Goal: Task Accomplishment & Management: Use online tool/utility

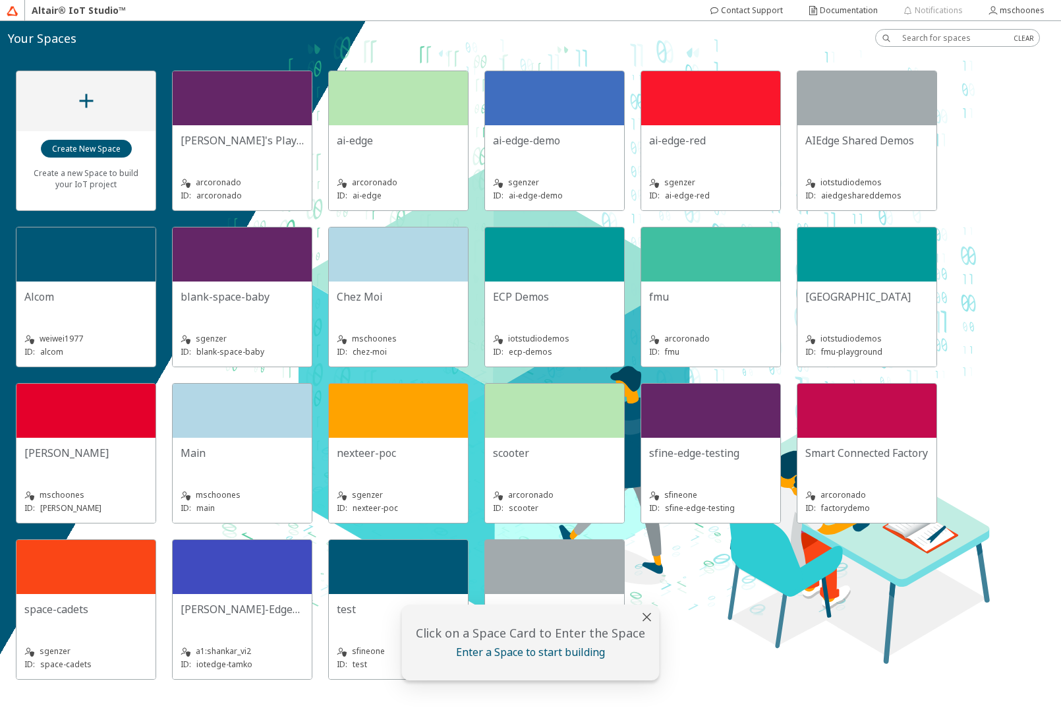
click at [399, 306] on div "Chez Moi" at bounding box center [398, 302] width 123 height 26
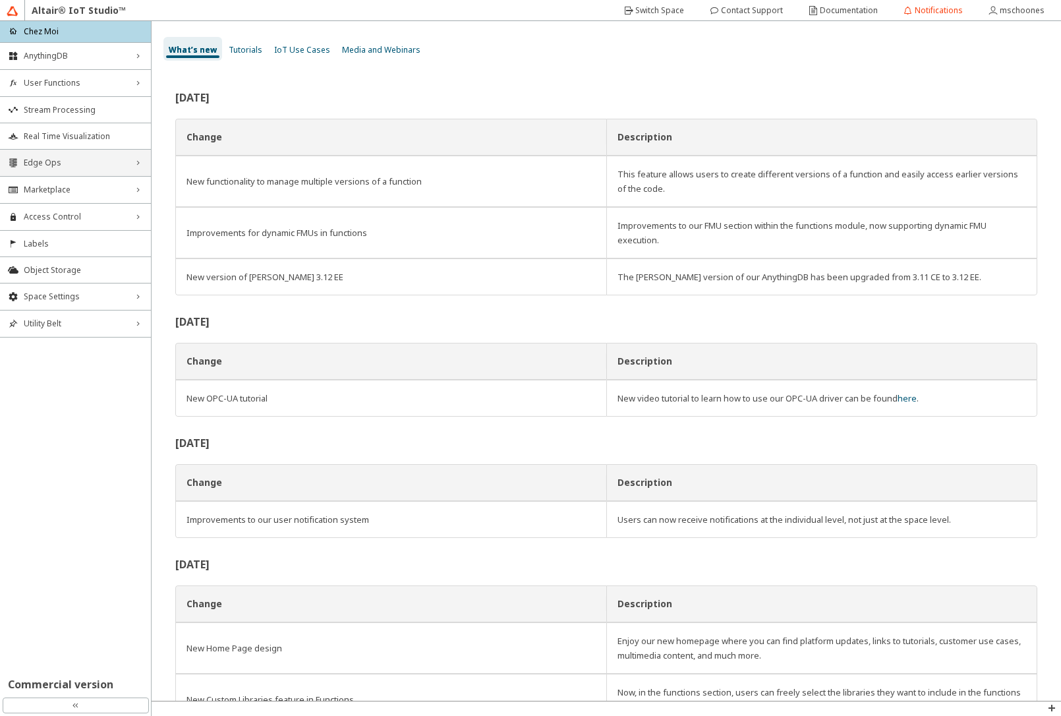
click at [46, 167] on span "Edge Ops" at bounding box center [75, 162] width 103 height 11
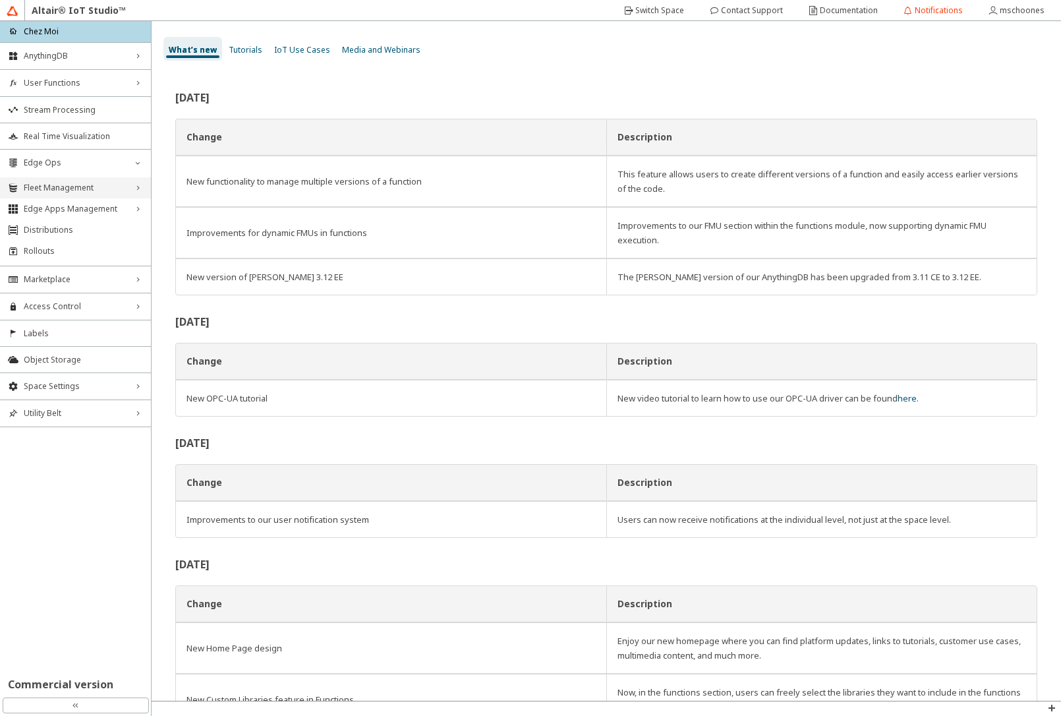
click at [61, 192] on span "Fleet Management" at bounding box center [75, 188] width 103 height 11
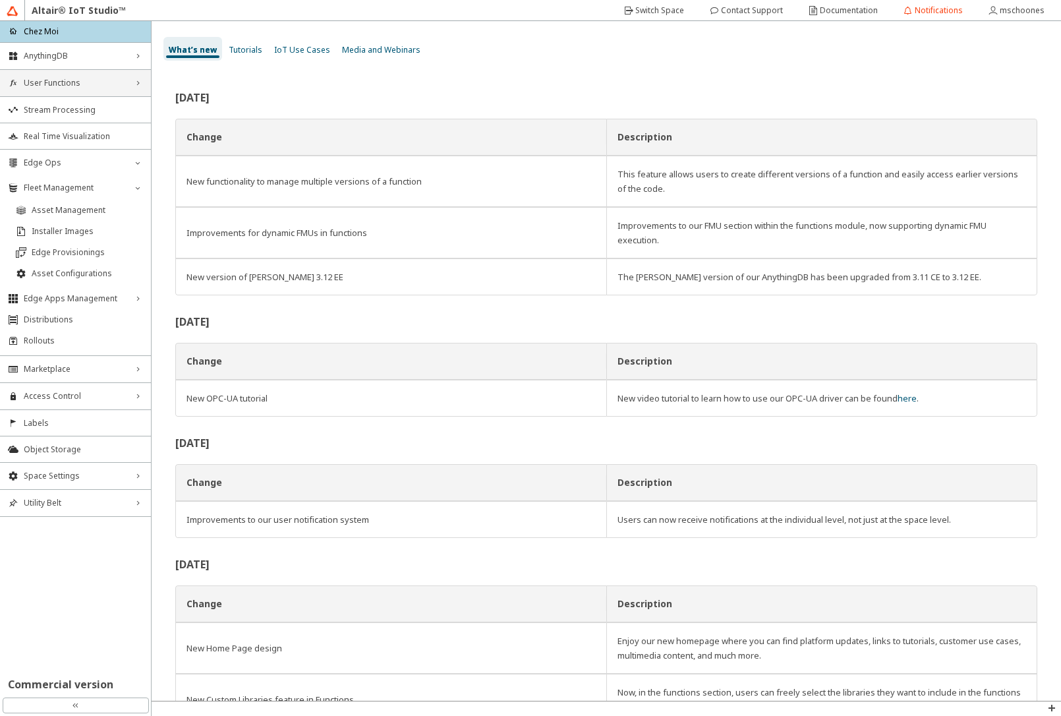
click at [94, 86] on span "User Functions" at bounding box center [75, 83] width 103 height 11
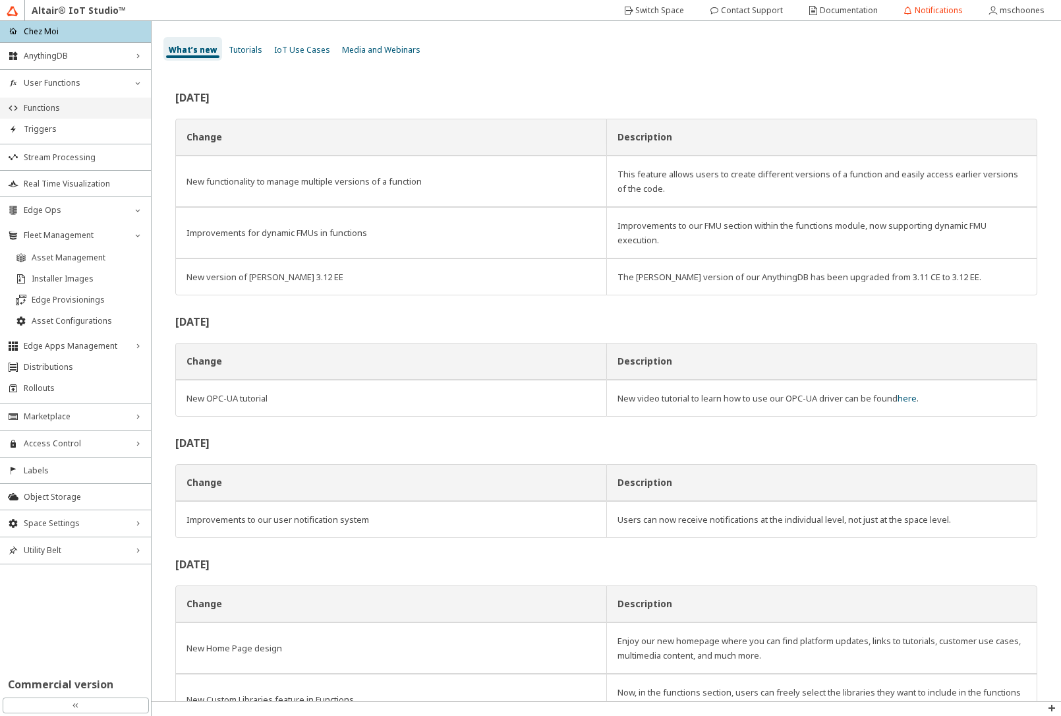
click at [92, 101] on li "Functions" at bounding box center [75, 108] width 151 height 21
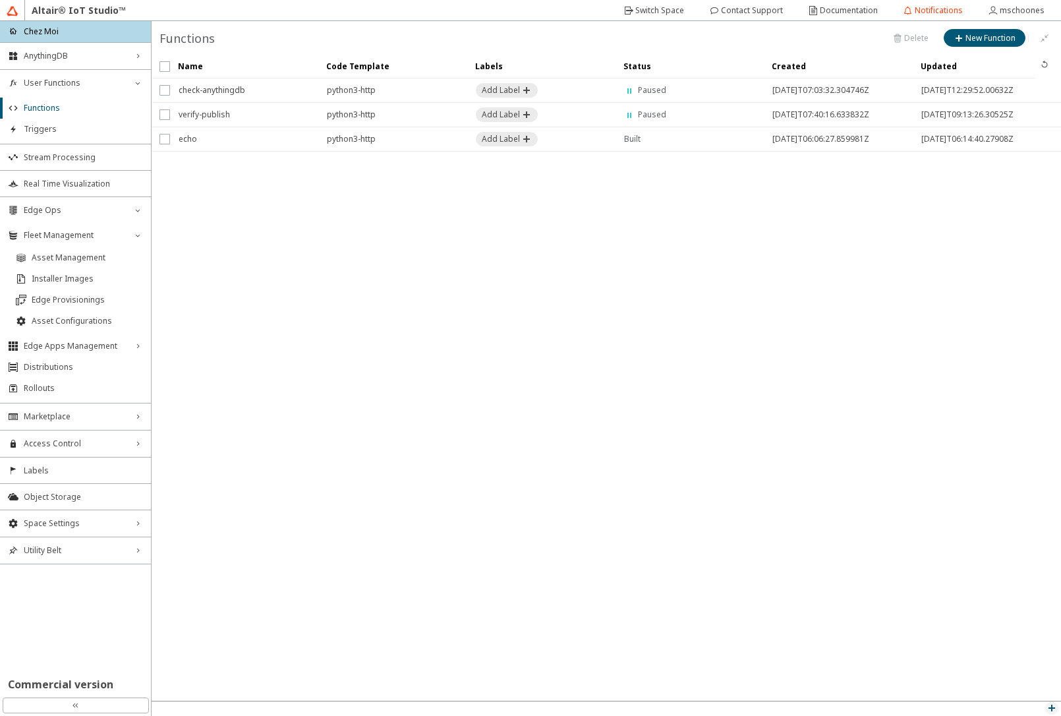
click at [1050, 706] on iron-icon at bounding box center [1051, 707] width 11 height 11
click at [1030, 696] on div "API Inspector" at bounding box center [1021, 690] width 79 height 19
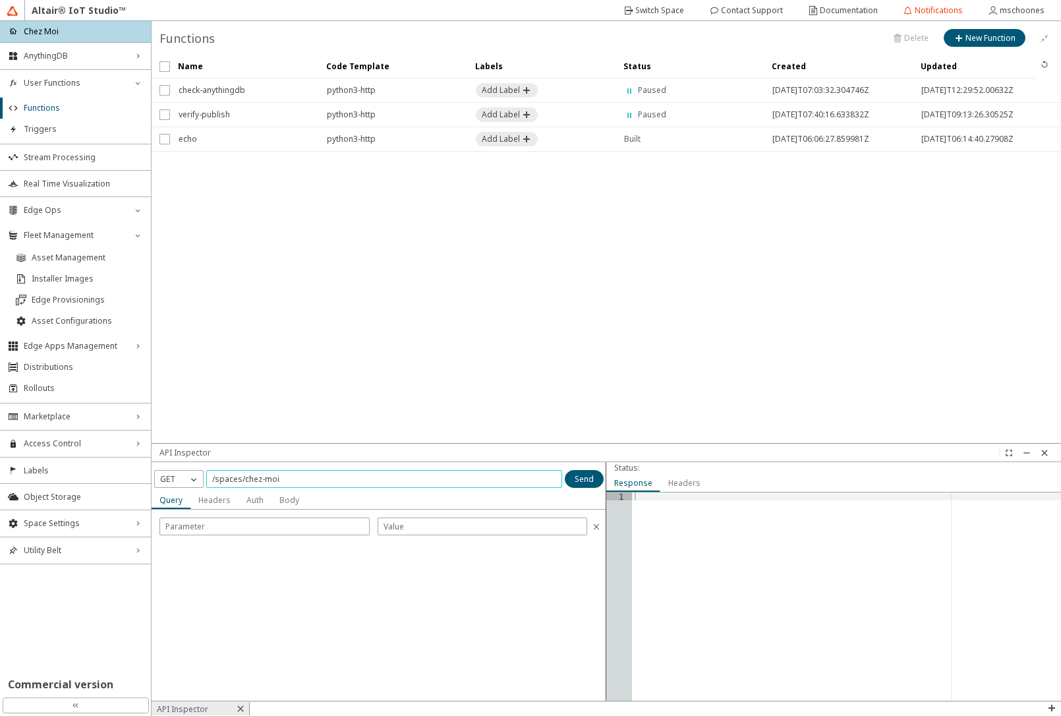
click at [295, 479] on input "/spaces/chez-moi" at bounding box center [384, 478] width 344 height 11
type input "/spaces/chez-moi/functions"
click at [187, 481] on iron-icon at bounding box center [193, 478] width 13 height 13
click at [173, 521] on span "POST" at bounding box center [170, 516] width 21 height 11
click at [0, 0] on slot "Body" at bounding box center [0, 0] width 0 height 0
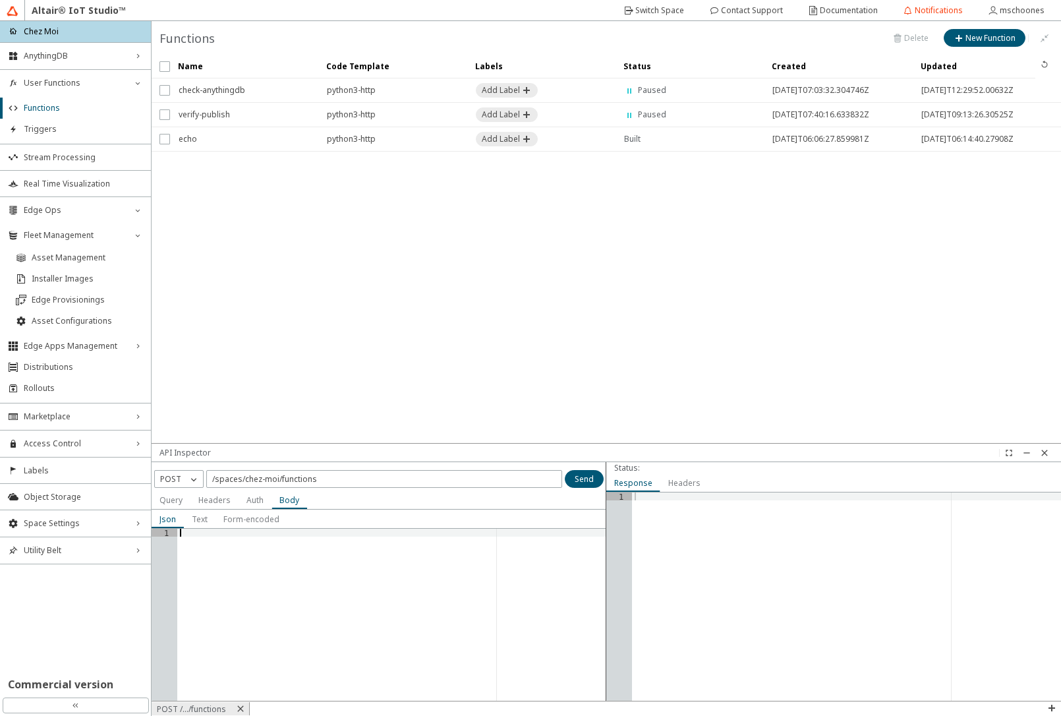
click at [273, 534] on div at bounding box center [391, 623] width 429 height 188
paste textarea "}"
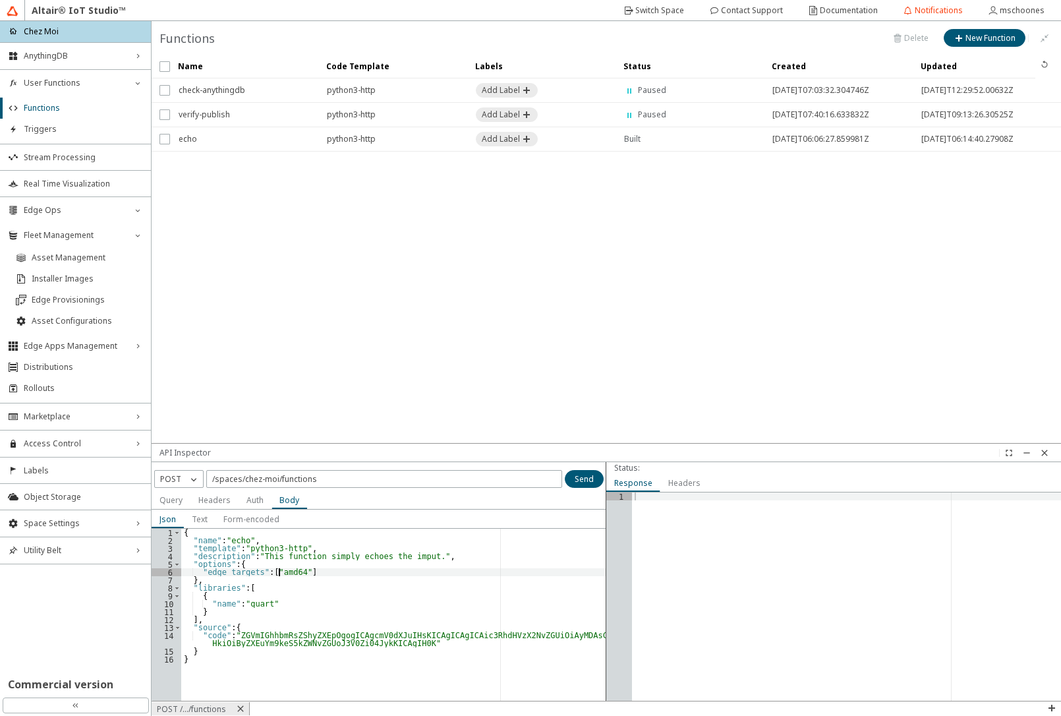
drag, startPoint x: 279, startPoint y: 569, endPoint x: 305, endPoint y: 554, distance: 30.1
click at [278, 568] on div "{ "name" : "echo" , "template" : "python3-http" , "description" : "This functio…" at bounding box center [393, 623] width 425 height 188
click at [236, 544] on div "{ "name" : "echo" , "template" : "python3-http" , "description" : "This functio…" at bounding box center [393, 623] width 425 height 188
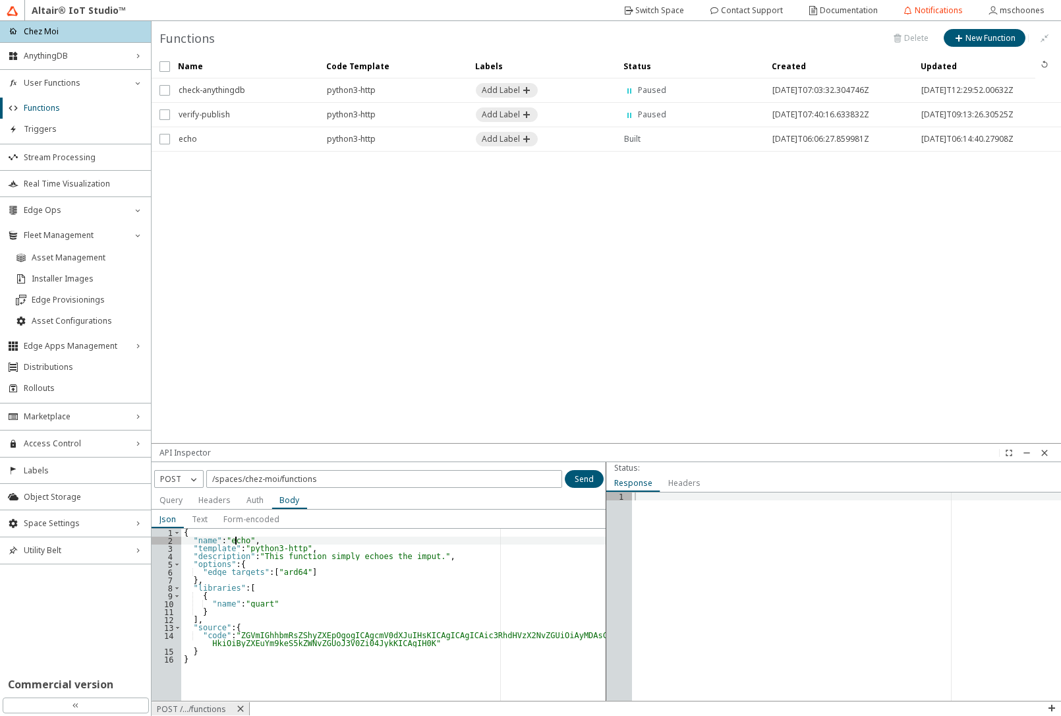
click at [236, 544] on div "{ "name" : "echo" , "template" : "python3-http" , "description" : "This functio…" at bounding box center [393, 623] width 425 height 188
click at [235, 538] on div "{ "name" : "echo" , "template" : "python3-http" , "description" : "This functio…" at bounding box center [393, 623] width 425 height 188
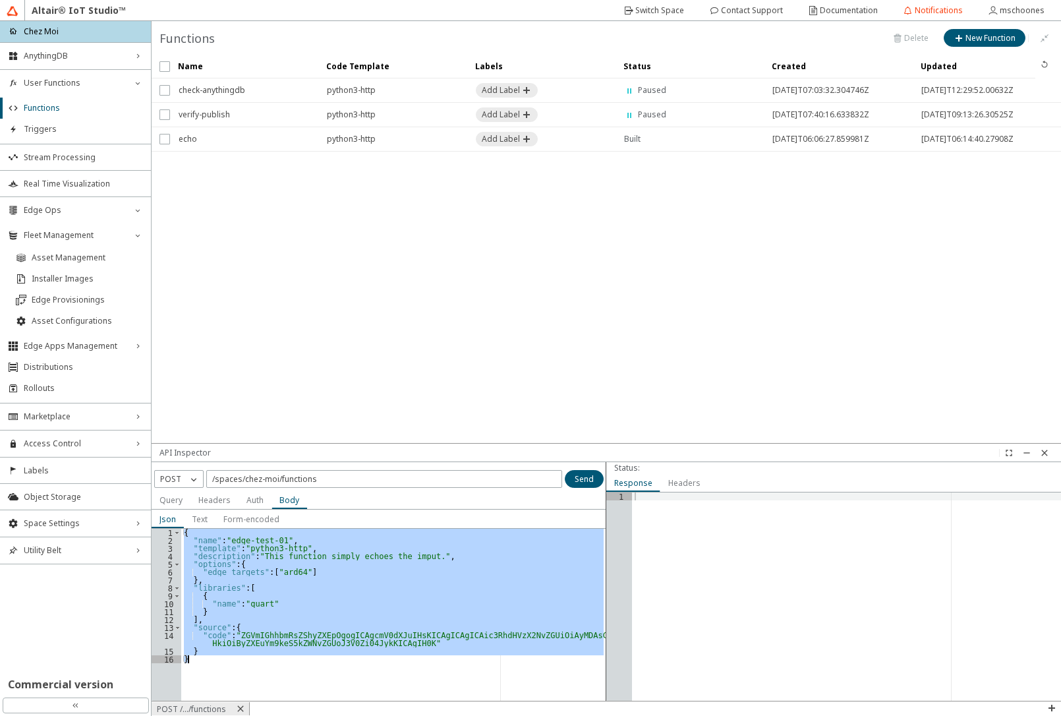
click at [547, 673] on div "{ "name" : "edge-test-01" , "template" : "python3-http" , "description" : "This…" at bounding box center [393, 615] width 425 height 172
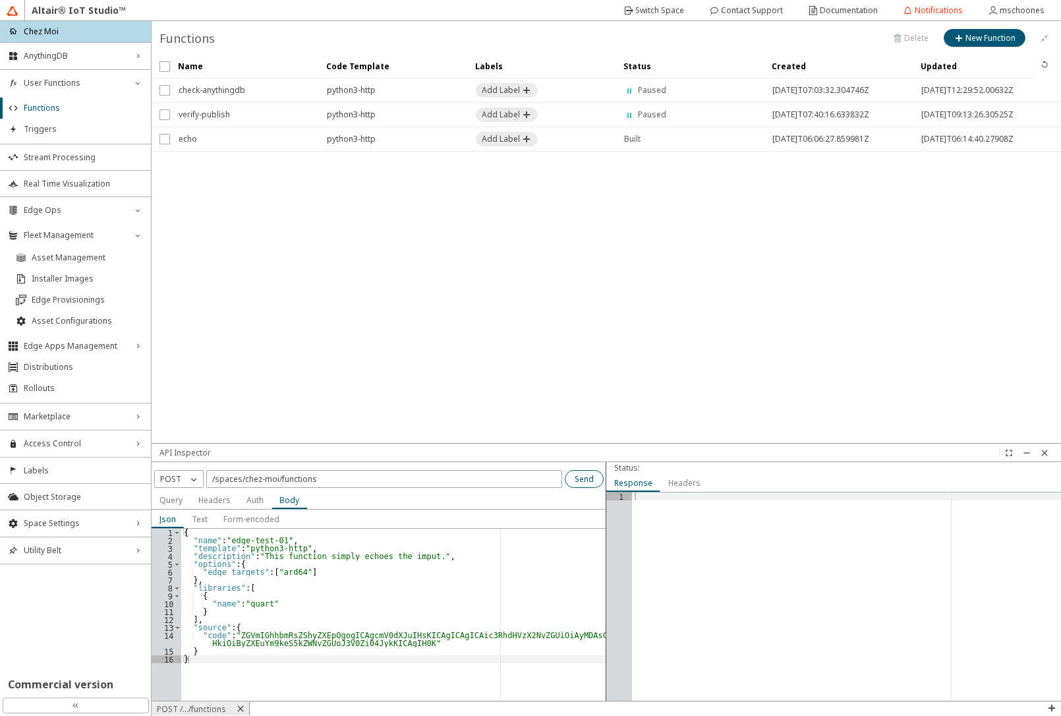
click at [0, 0] on slot "Send" at bounding box center [0, 0] width 0 height 0
click at [488, 581] on div "{ "name" : "edge-test-01" , "template" : "python3-http" , "description" : "This…" at bounding box center [393, 623] width 425 height 188
click at [288, 571] on div "{ "name" : "edge-test-01" , "template" : "python3-http" , "description" : "This…" at bounding box center [393, 623] width 425 height 188
click at [596, 481] on paper-button "Send" at bounding box center [584, 479] width 39 height 18
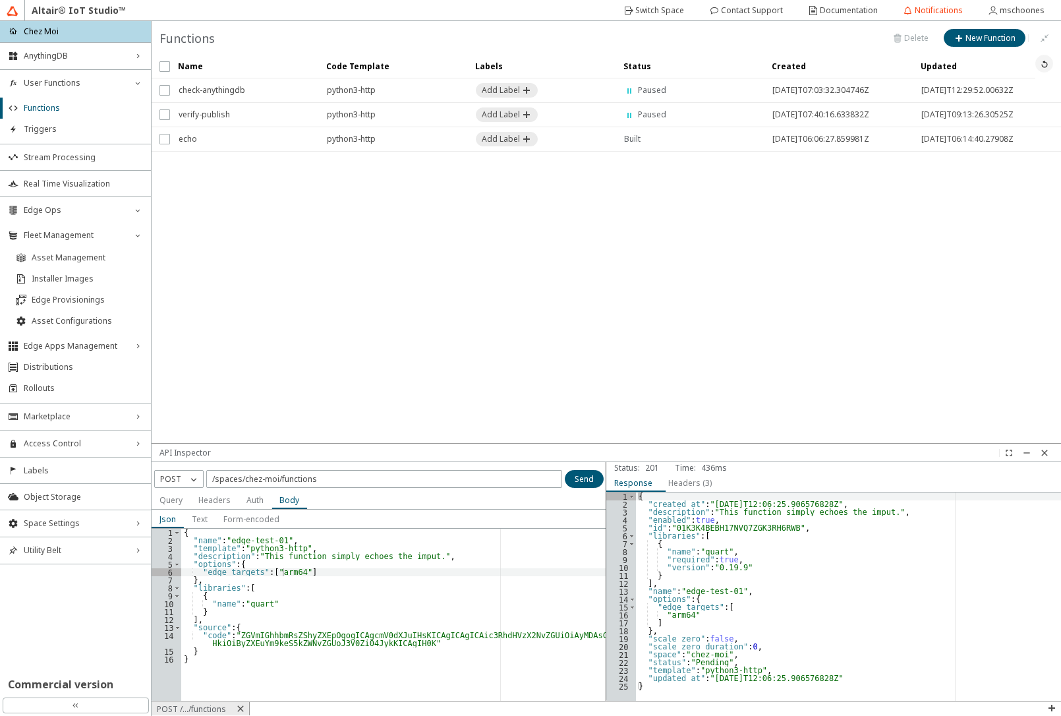
click at [1042, 69] on iron-icon at bounding box center [1044, 64] width 11 height 11
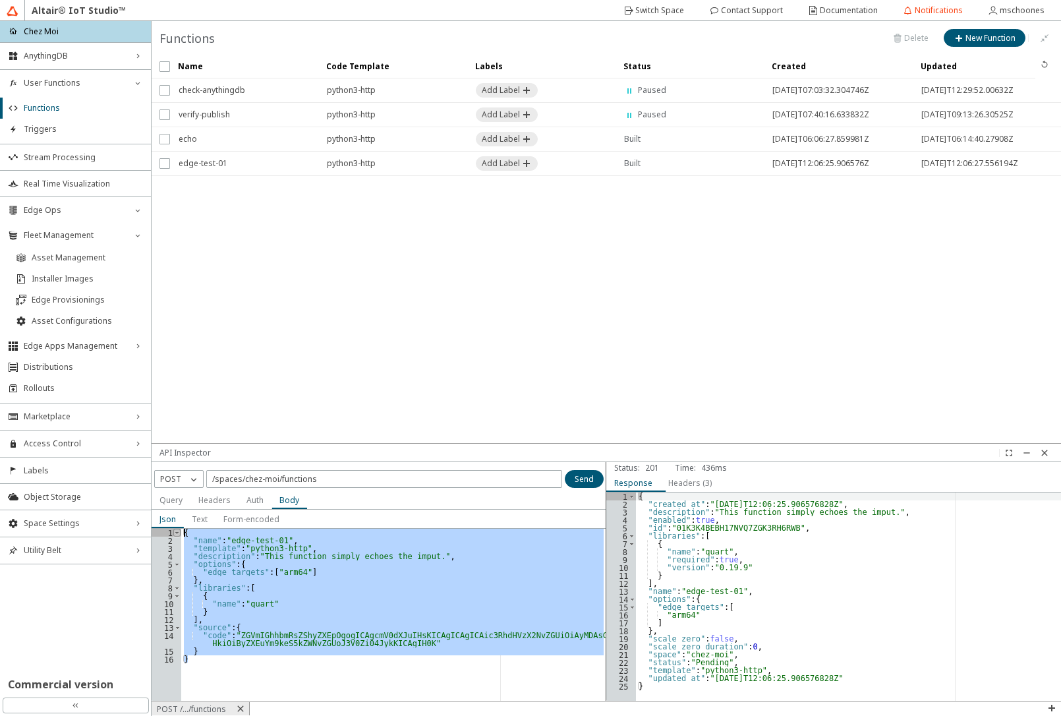
drag, startPoint x: 196, startPoint y: 672, endPoint x: 178, endPoint y: 529, distance: 144.8
click at [178, 529] on div "} 1 2 3 4 5 6 7 8 9 10 11 12 13 14 15 16 { "name" : "edge-test-01" , "template"…" at bounding box center [379, 615] width 455 height 172
type textarea "{ "name": "edge-test-01","
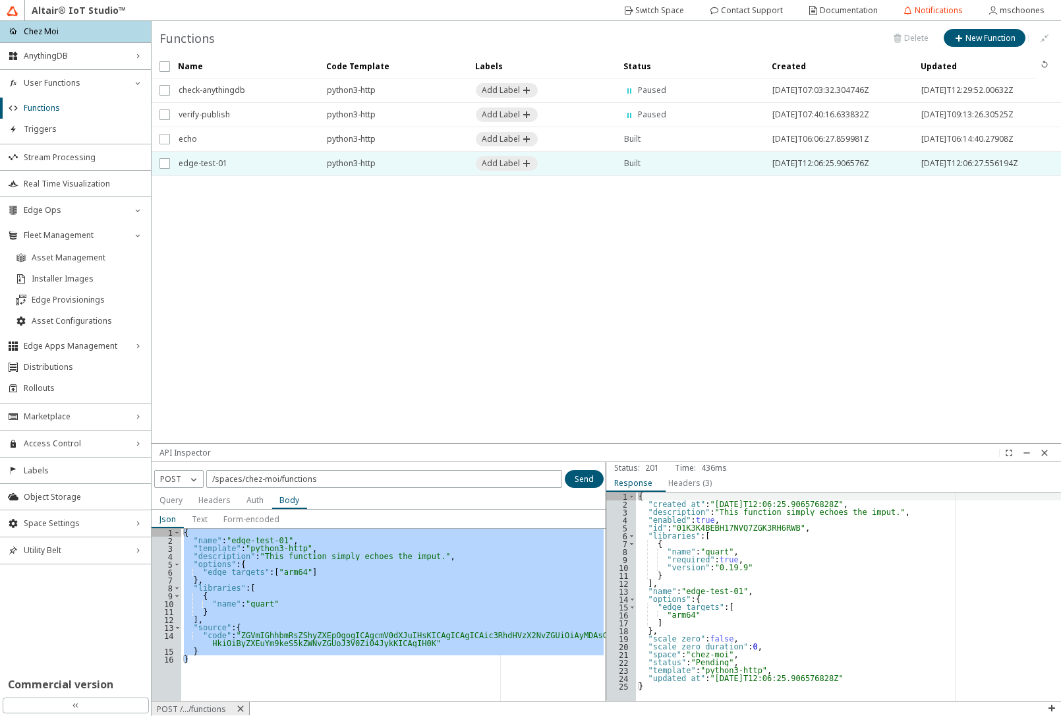
click at [162, 169] on td at bounding box center [161, 164] width 18 height 24
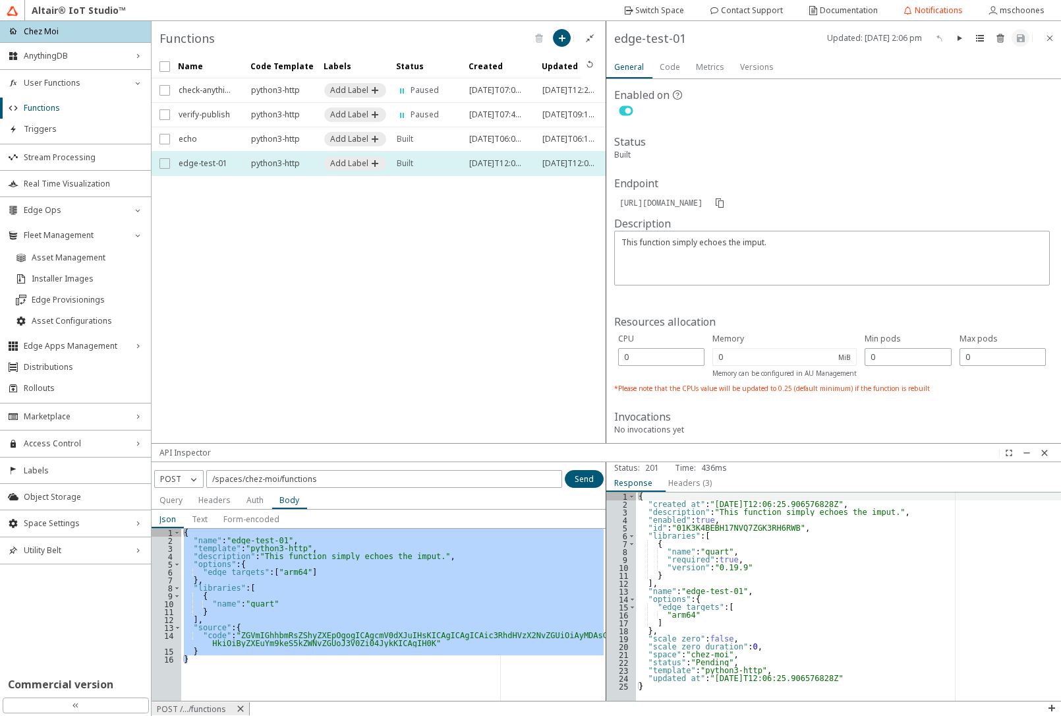
click at [163, 168] on input "checkbox" at bounding box center [163, 163] width 9 height 11
checkbox input "true"
click at [1000, 38] on iron-icon at bounding box center [1000, 38] width 11 height 11
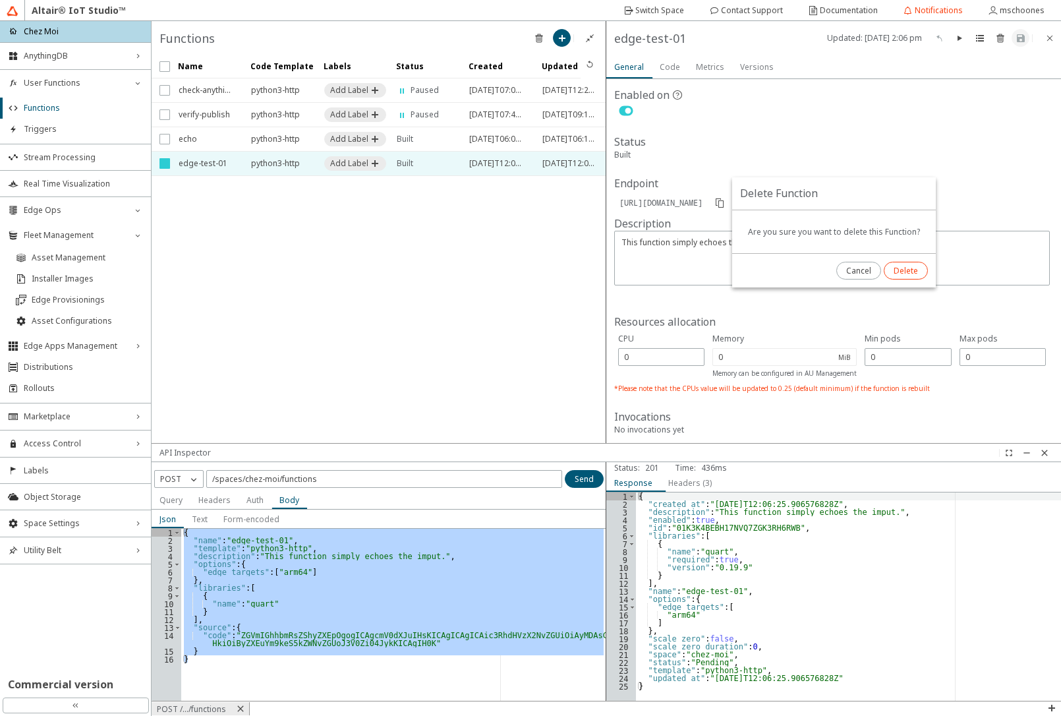
click at [0, 0] on slot "Delete" at bounding box center [0, 0] width 0 height 0
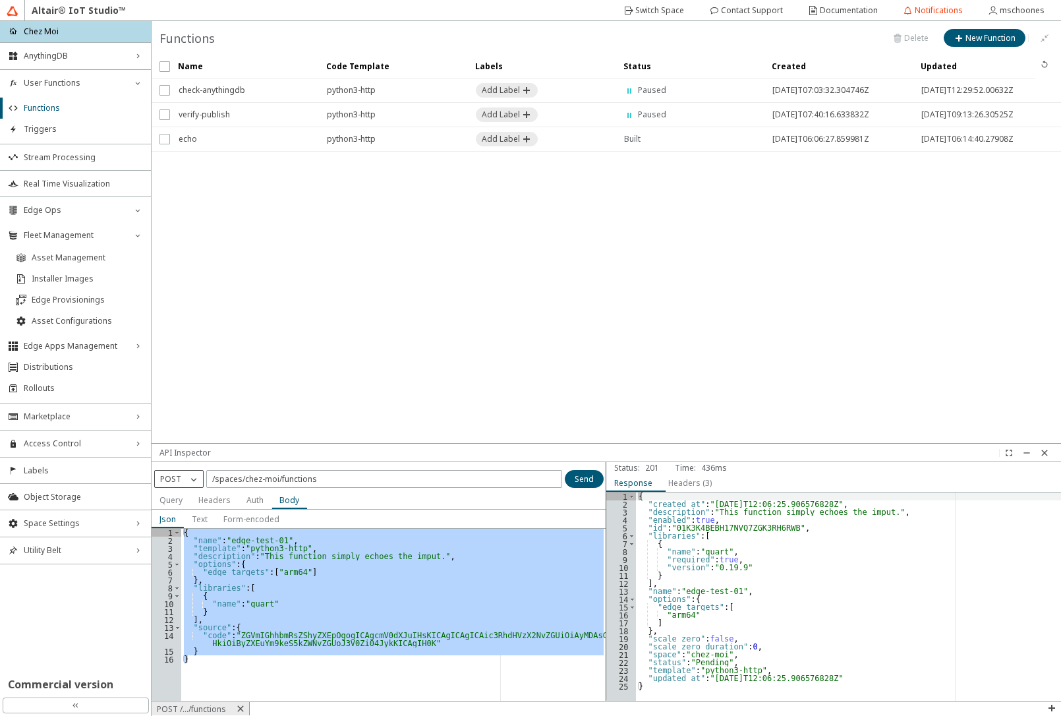
click at [188, 475] on iron-icon at bounding box center [193, 478] width 13 height 13
click at [185, 500] on p "GET" at bounding box center [179, 497] width 48 height 11
click at [271, 584] on div "{ "name" : "edge-test-01" , "template" : "python3-http" , "description" : "This…" at bounding box center [393, 615] width 425 height 172
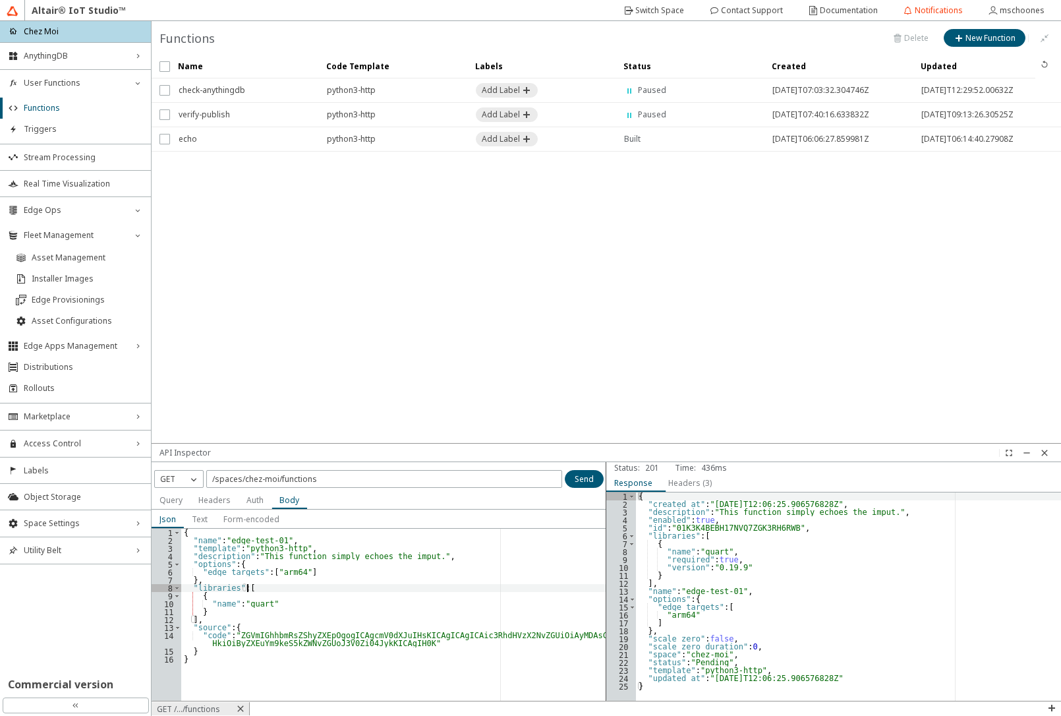
type textarea "} }"
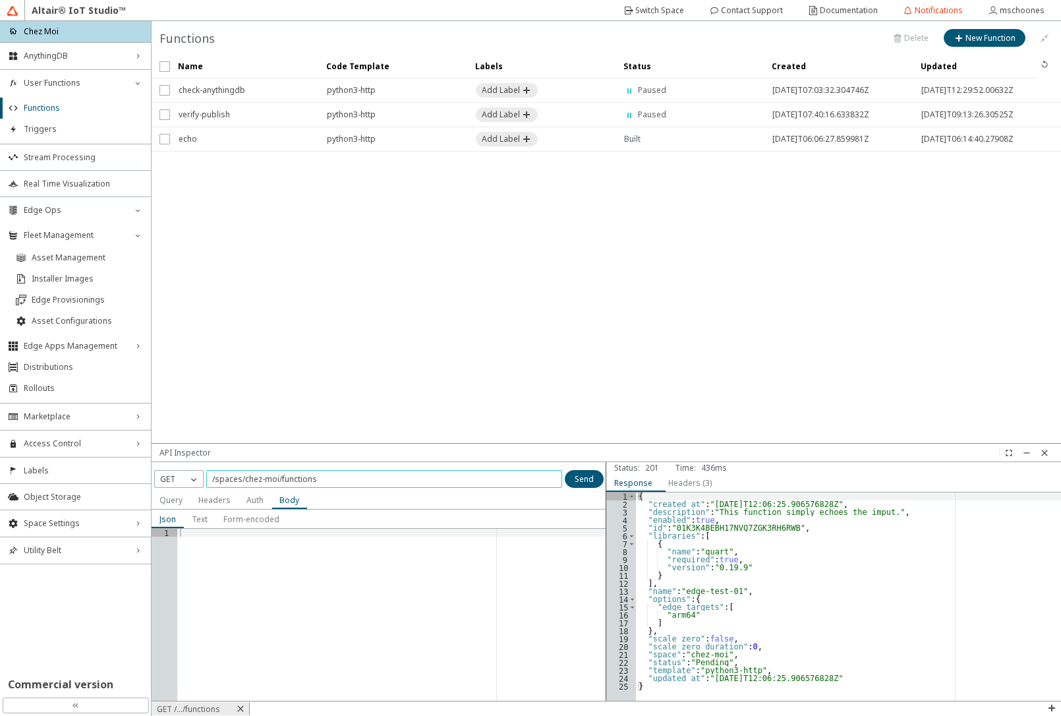
click at [375, 480] on input "/spaces/chez-moi/functions" at bounding box center [384, 478] width 344 height 11
click at [1048, 451] on iron-icon at bounding box center [1044, 452] width 11 height 11
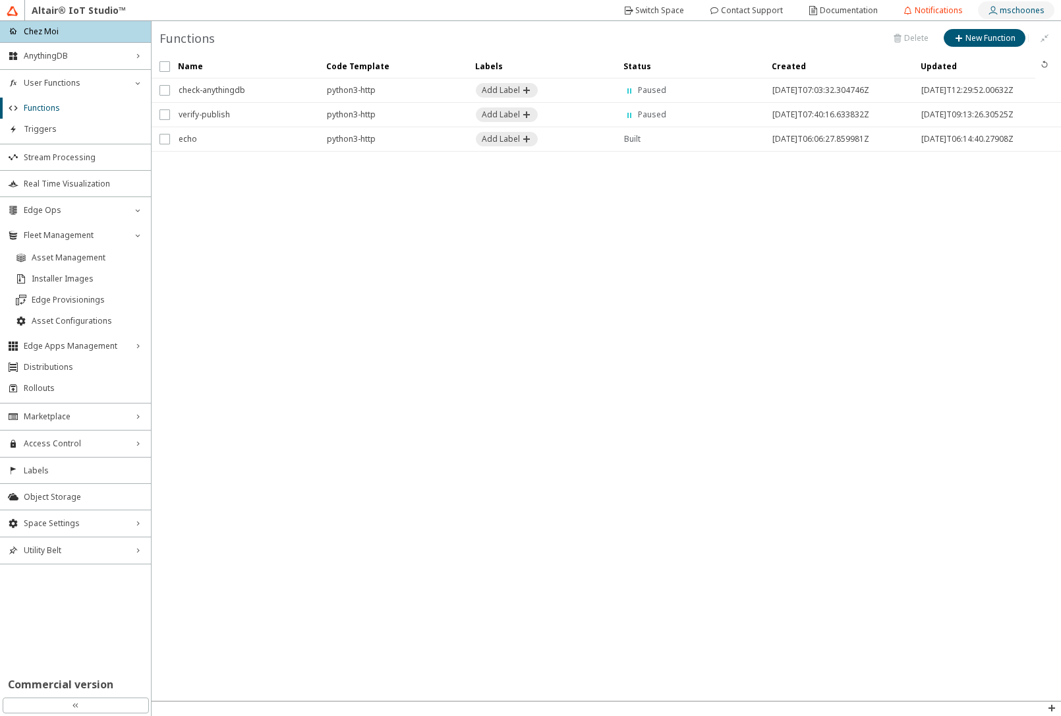
click at [0, 0] on slot "mschoones" at bounding box center [0, 0] width 0 height 0
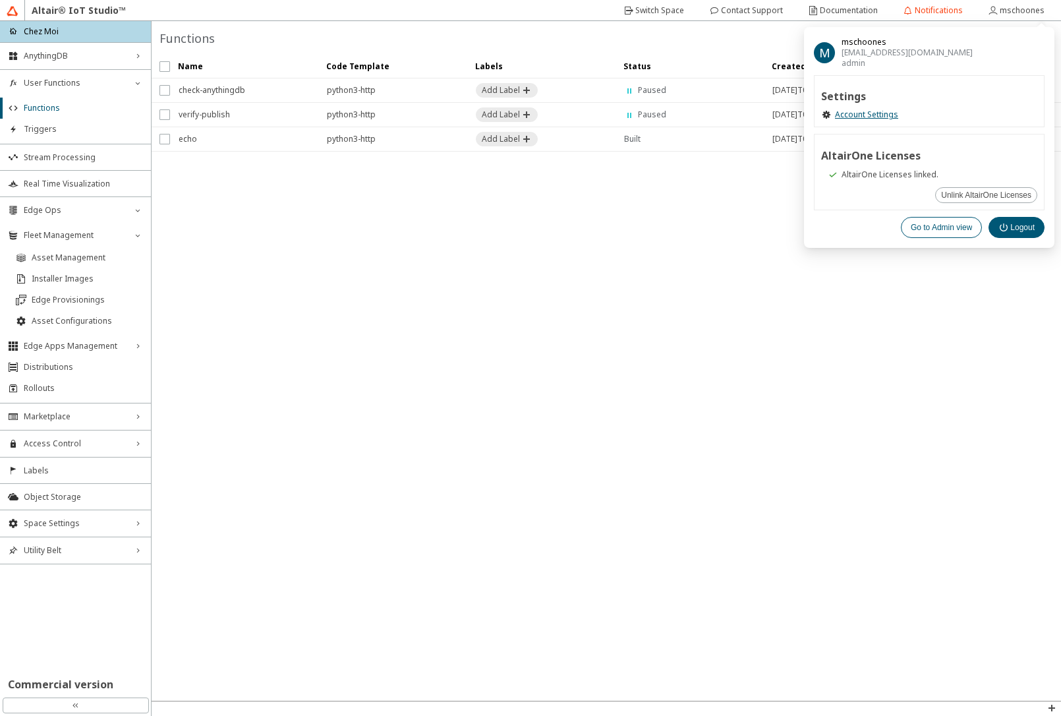
click at [0, 0] on slot "Go to Admin view" at bounding box center [0, 0] width 0 height 0
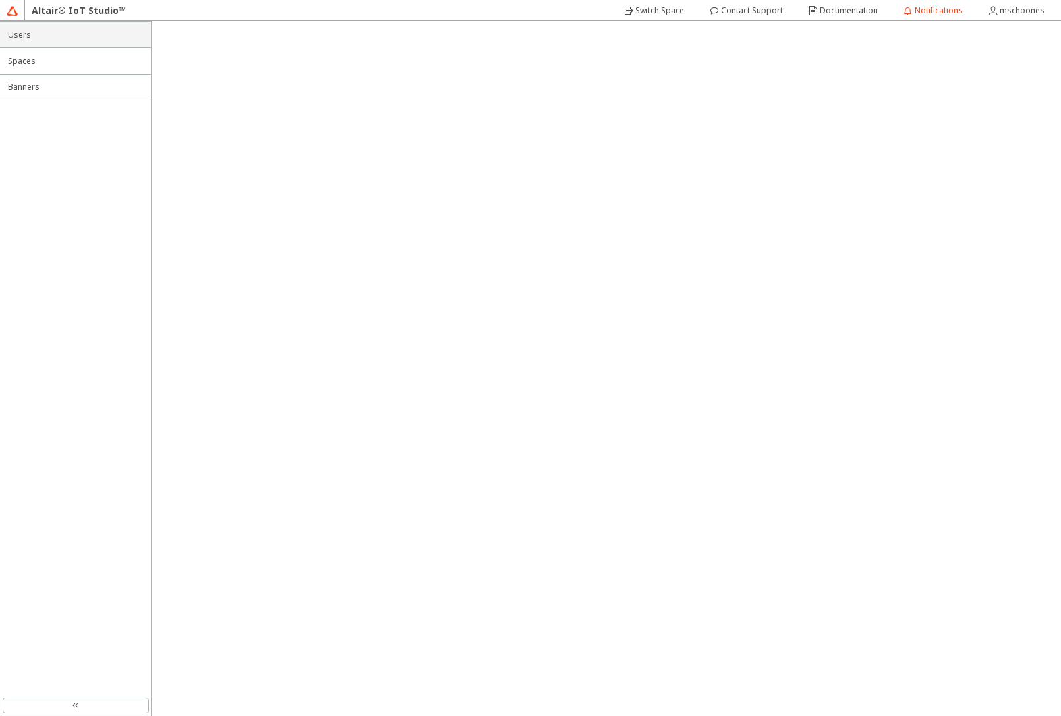
click at [31, 35] on span "Users" at bounding box center [75, 35] width 135 height 11
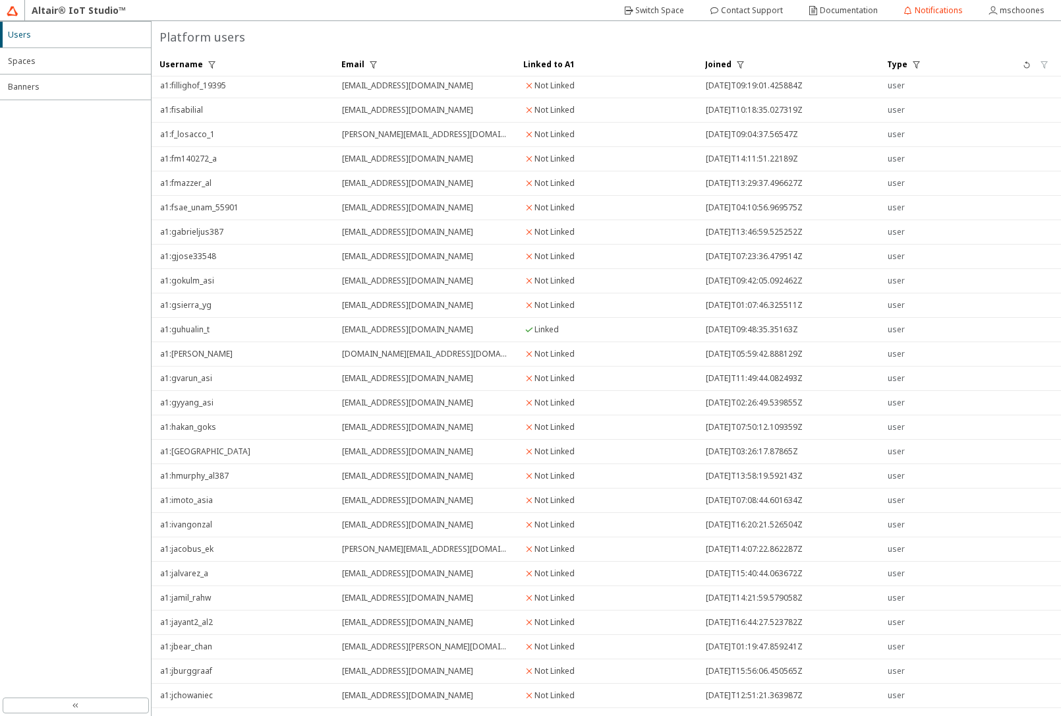
scroll to position [2069, 0]
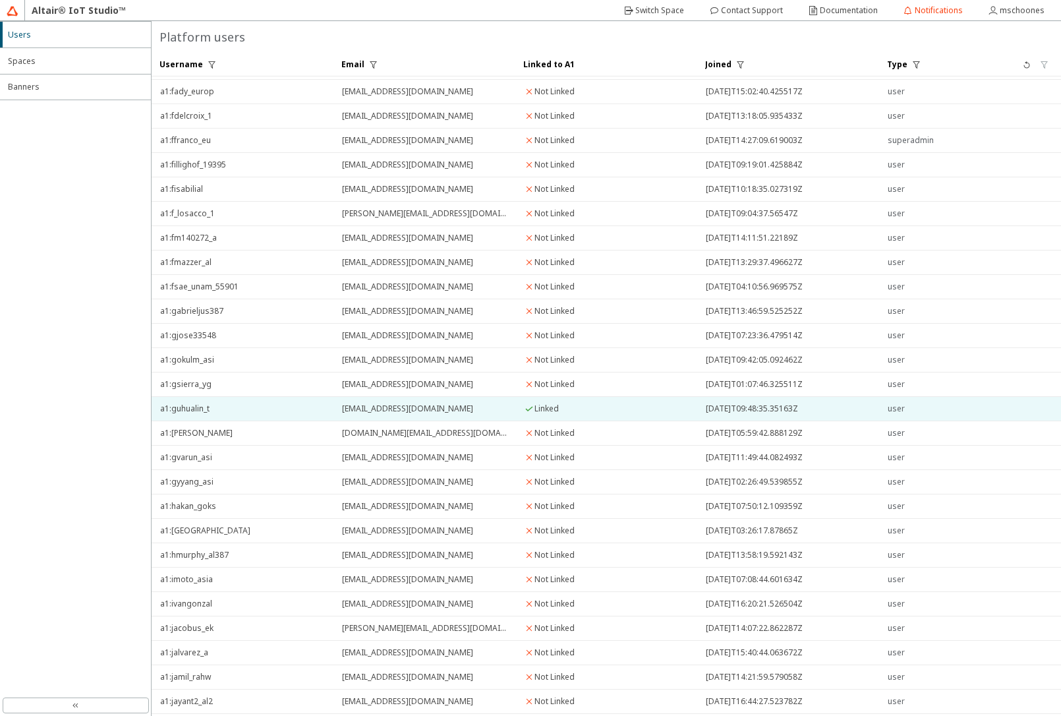
drag, startPoint x: 457, startPoint y: 407, endPoint x: 339, endPoint y: 409, distance: 118.0
click at [339, 409] on div "[EMAIL_ADDRESS][DOMAIN_NAME]" at bounding box center [424, 409] width 182 height 24
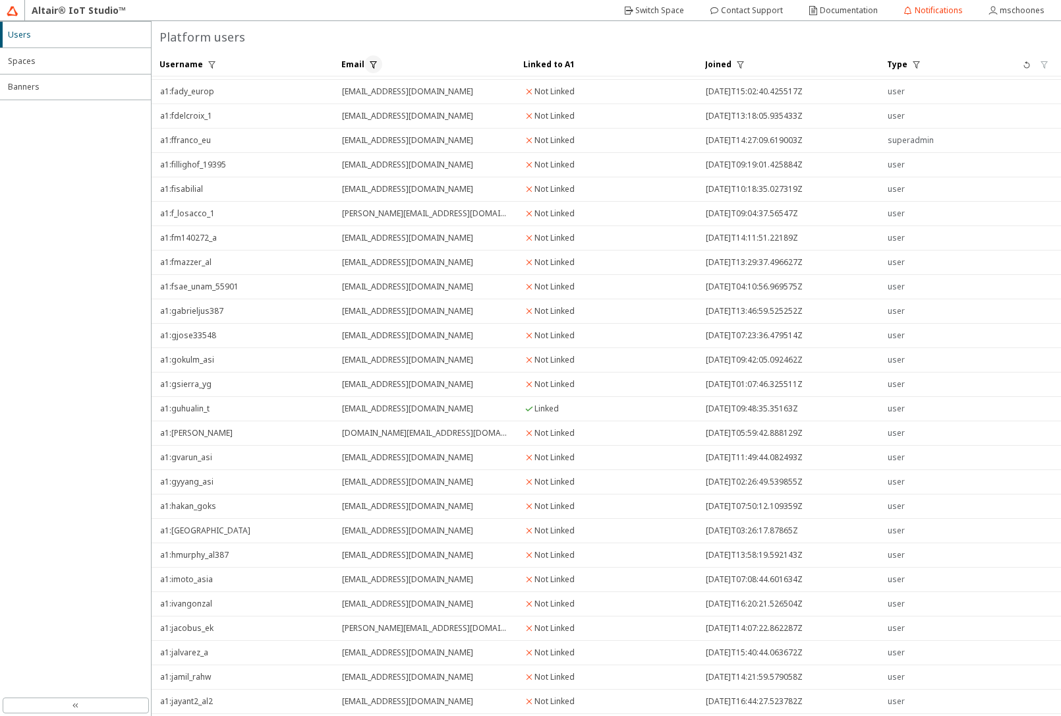
click at [368, 69] on iron-icon at bounding box center [373, 64] width 11 height 11
click at [321, 116] on p "oper" at bounding box center [325, 112] width 29 height 11
click at [323, 135] on span "==" at bounding box center [320, 130] width 9 height 11
click at [366, 113] on input "text" at bounding box center [385, 112] width 54 height 11
paste input "[EMAIL_ADDRESS][DOMAIN_NAME]"
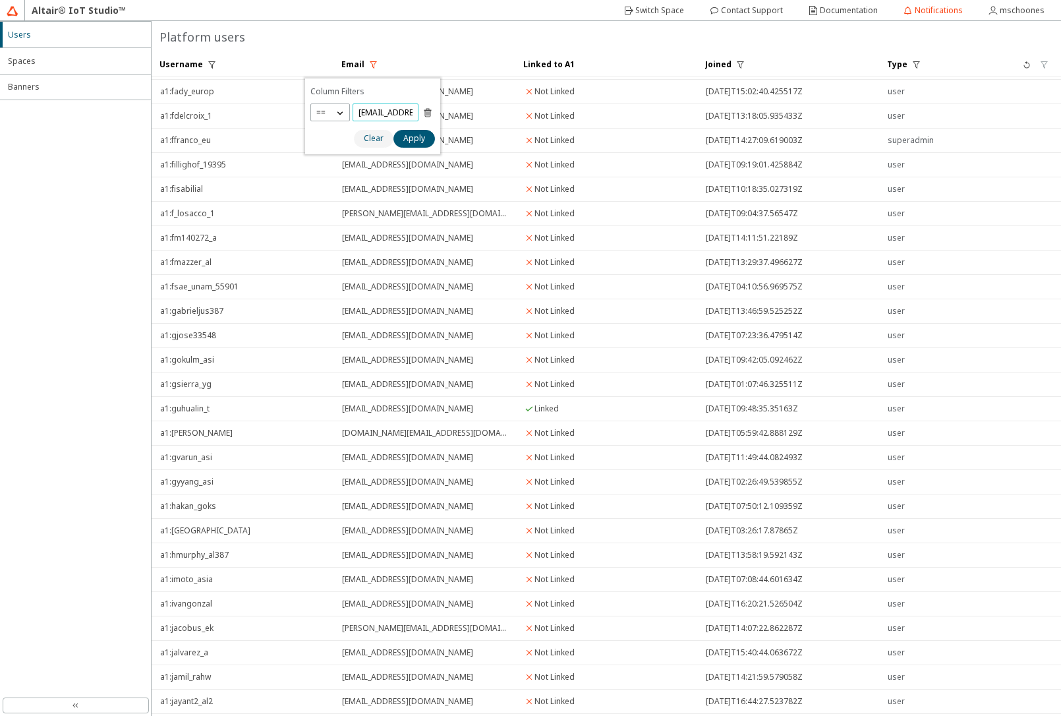
scroll to position [0, 60]
type input "[EMAIL_ADDRESS][DOMAIN_NAME]"
click at [0, 0] on slot "Apply" at bounding box center [0, 0] width 0 height 0
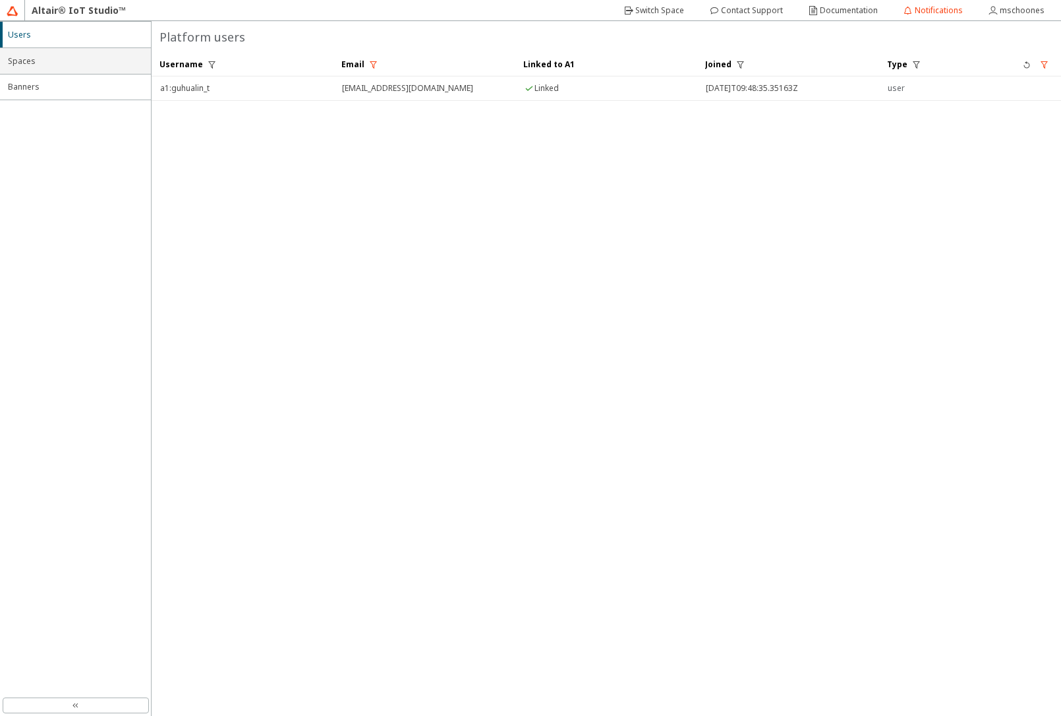
click at [92, 68] on li "Spaces" at bounding box center [75, 60] width 151 height 26
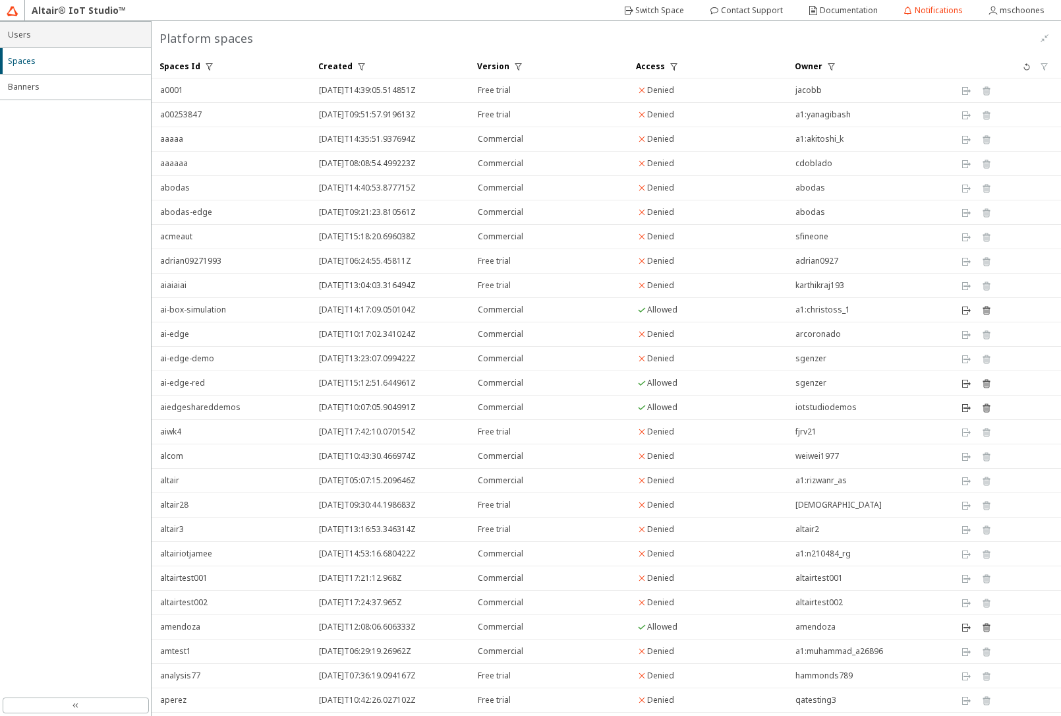
click at [47, 39] on span "Users" at bounding box center [75, 35] width 135 height 11
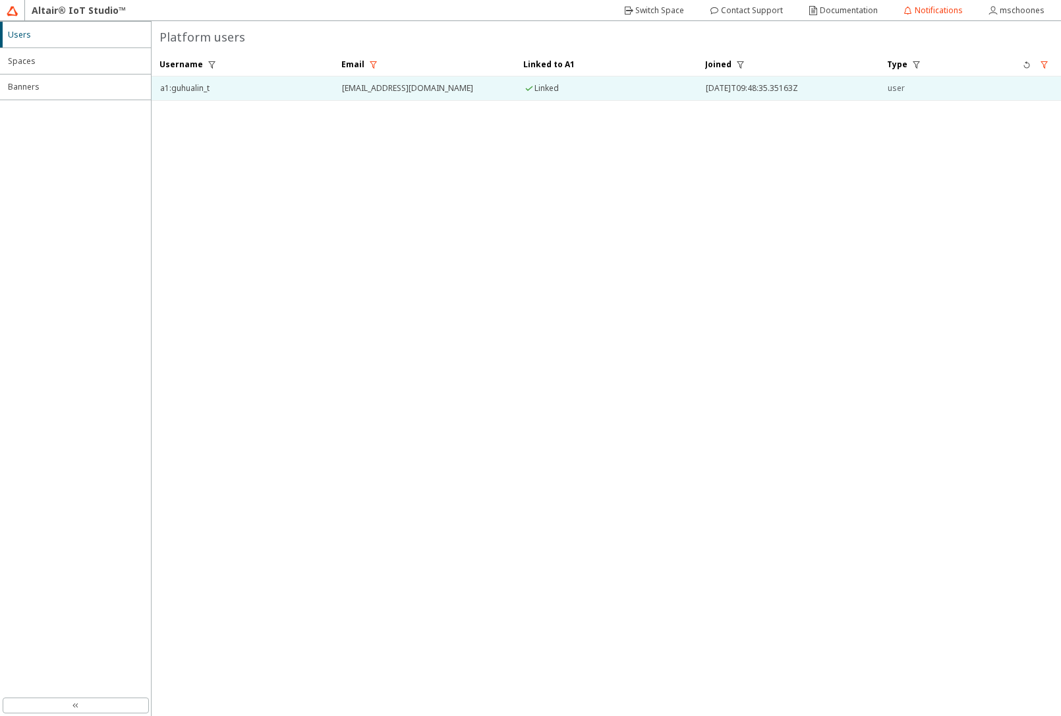
drag, startPoint x: 210, startPoint y: 89, endPoint x: 161, endPoint y: 90, distance: 48.8
click at [161, 90] on span "a1:guhualin_t" at bounding box center [242, 88] width 165 height 24
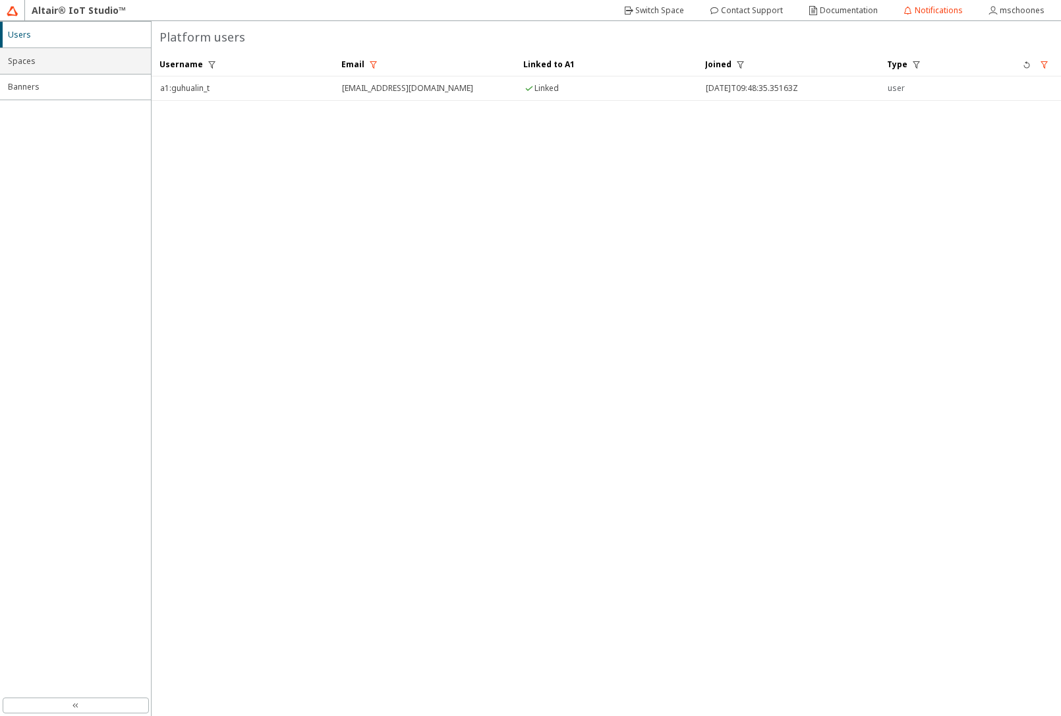
click at [40, 71] on li "Spaces" at bounding box center [75, 60] width 151 height 26
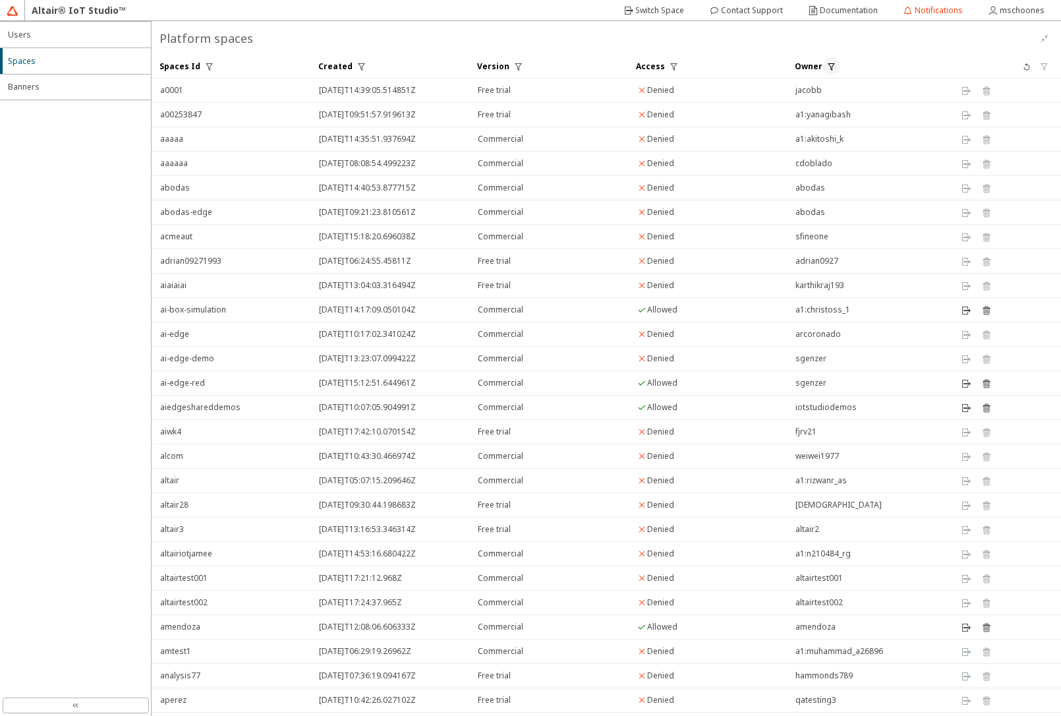
click at [826, 68] on iron-icon at bounding box center [831, 66] width 11 height 11
click at [773, 118] on p "oper" at bounding box center [783, 114] width 29 height 11
click at [778, 133] on p "==" at bounding box center [788, 132] width 38 height 11
click at [820, 118] on input "text" at bounding box center [843, 114] width 54 height 11
paste input "a1:guhualin_t"
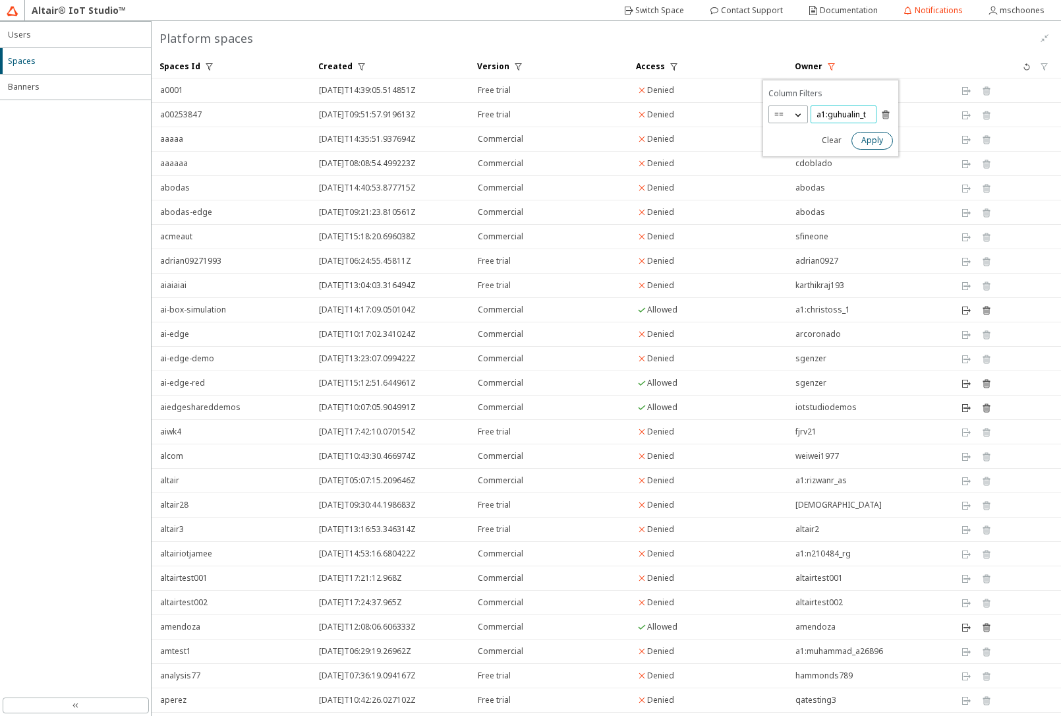
type input "a1:guhualin_t"
click at [0, 0] on slot "Apply" at bounding box center [0, 0] width 0 height 0
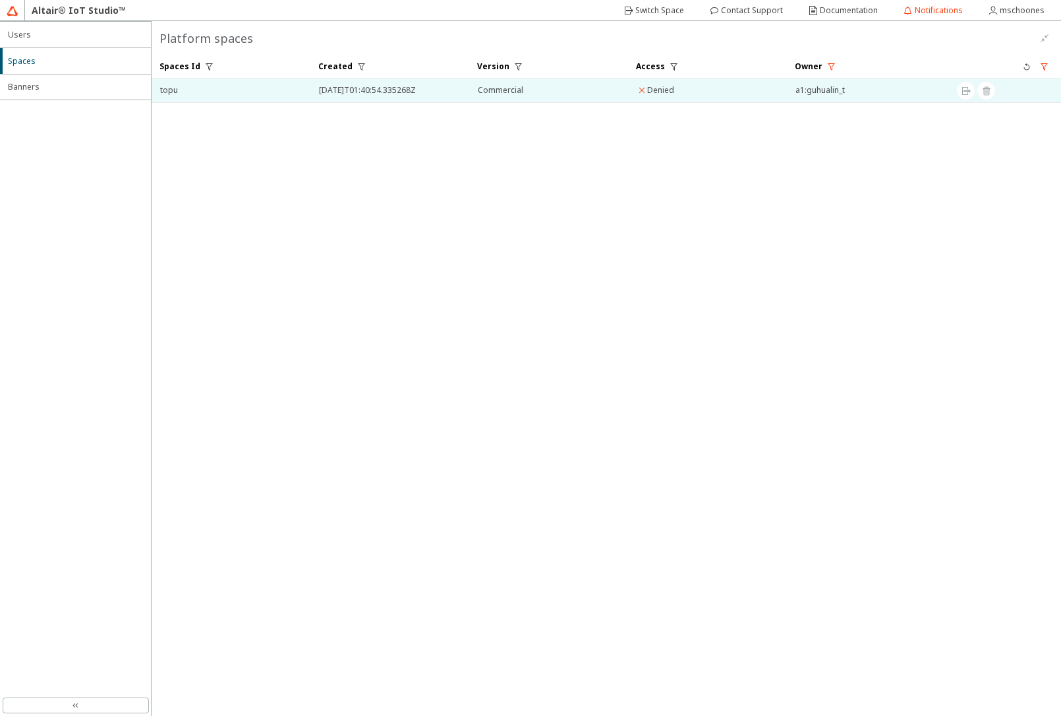
click at [187, 94] on span "topu" at bounding box center [231, 90] width 142 height 24
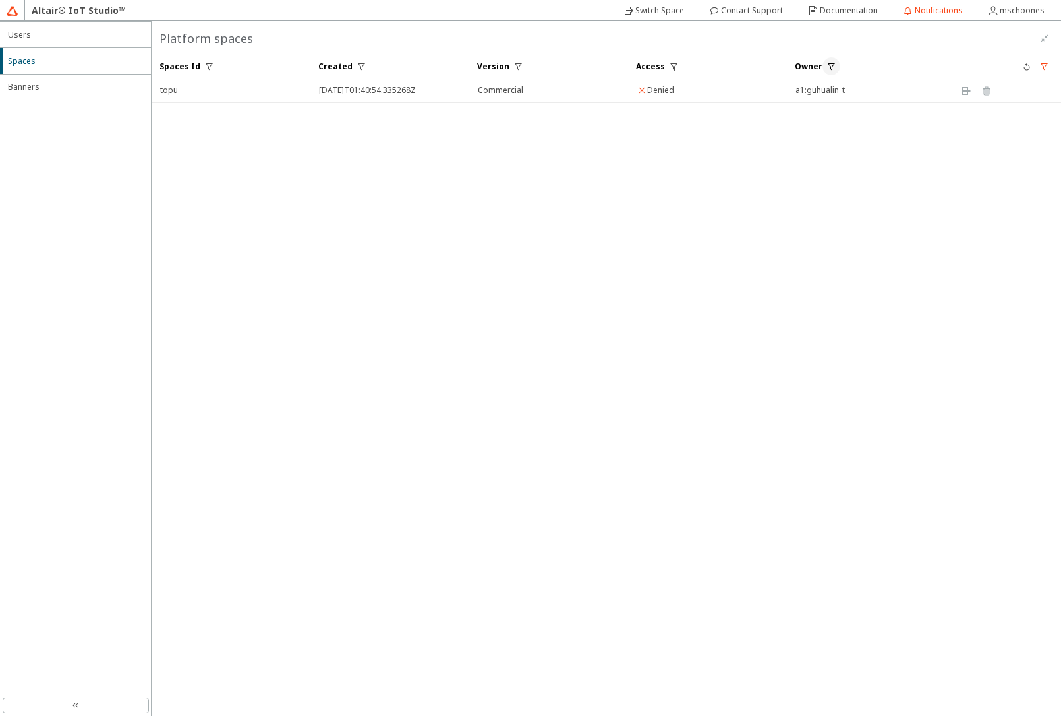
click at [834, 68] on iron-icon at bounding box center [831, 66] width 11 height 11
click at [889, 115] on iron-icon at bounding box center [885, 114] width 11 height 11
click at [0, 0] on slot "Apply" at bounding box center [0, 0] width 0 height 0
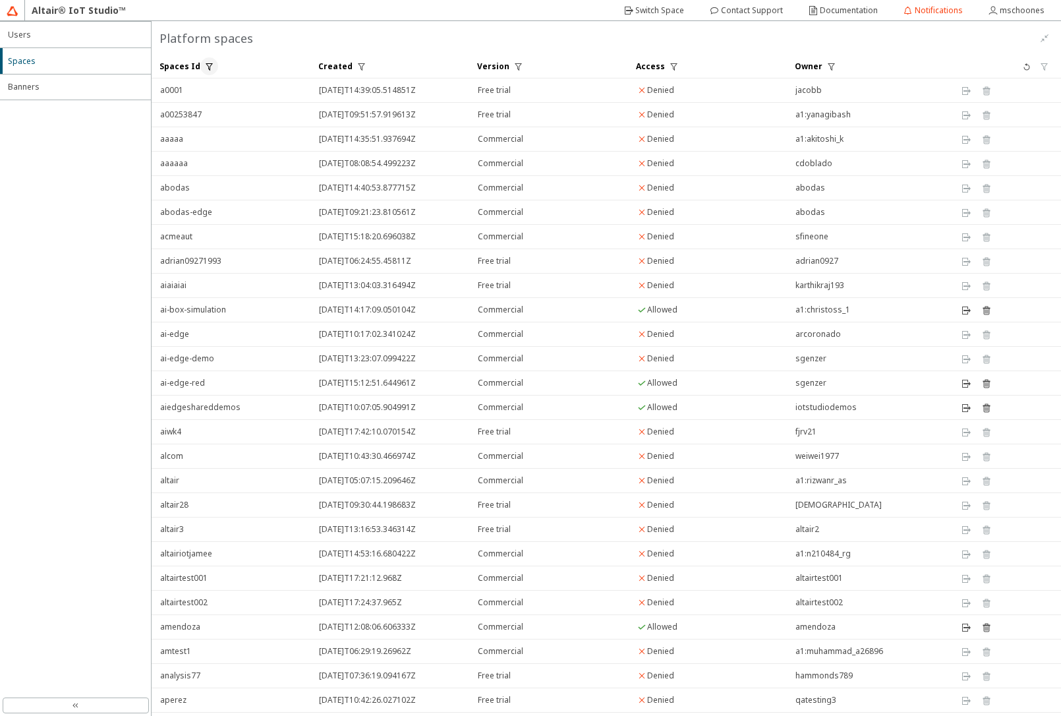
click at [209, 70] on iron-icon at bounding box center [209, 66] width 11 height 11
click at [185, 117] on iron-icon at bounding box center [186, 114] width 13 height 13
click at [185, 136] on p "==" at bounding box center [176, 132] width 38 height 11
click at [216, 117] on input "text" at bounding box center [232, 114] width 54 height 11
type input "topu"
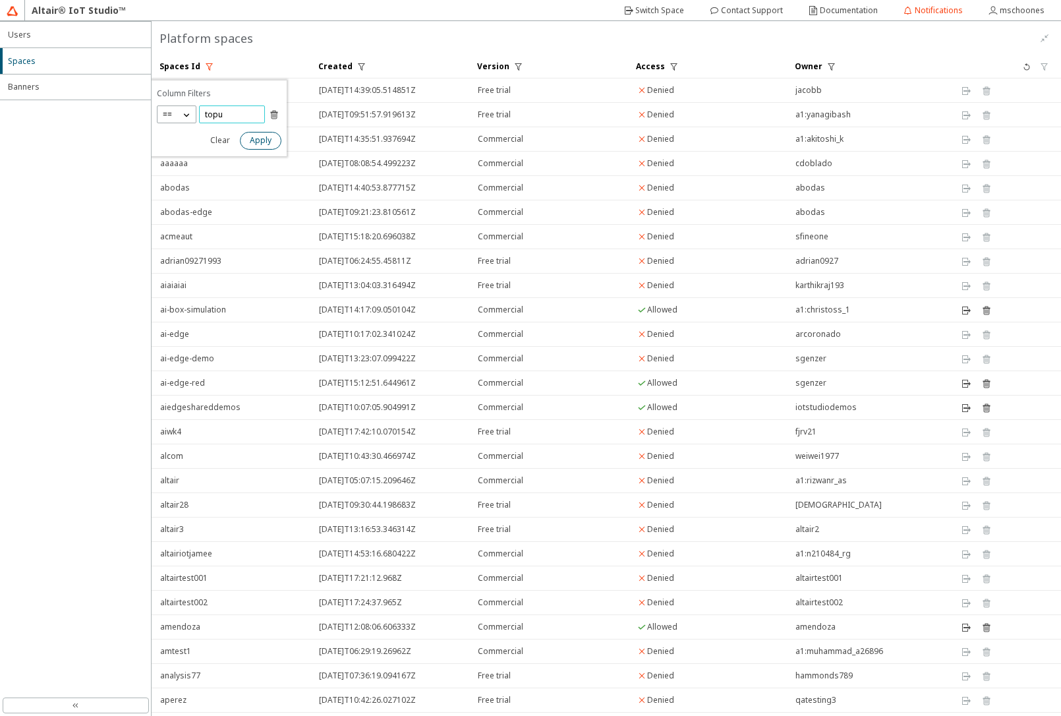
click at [0, 0] on slot "Apply" at bounding box center [0, 0] width 0 height 0
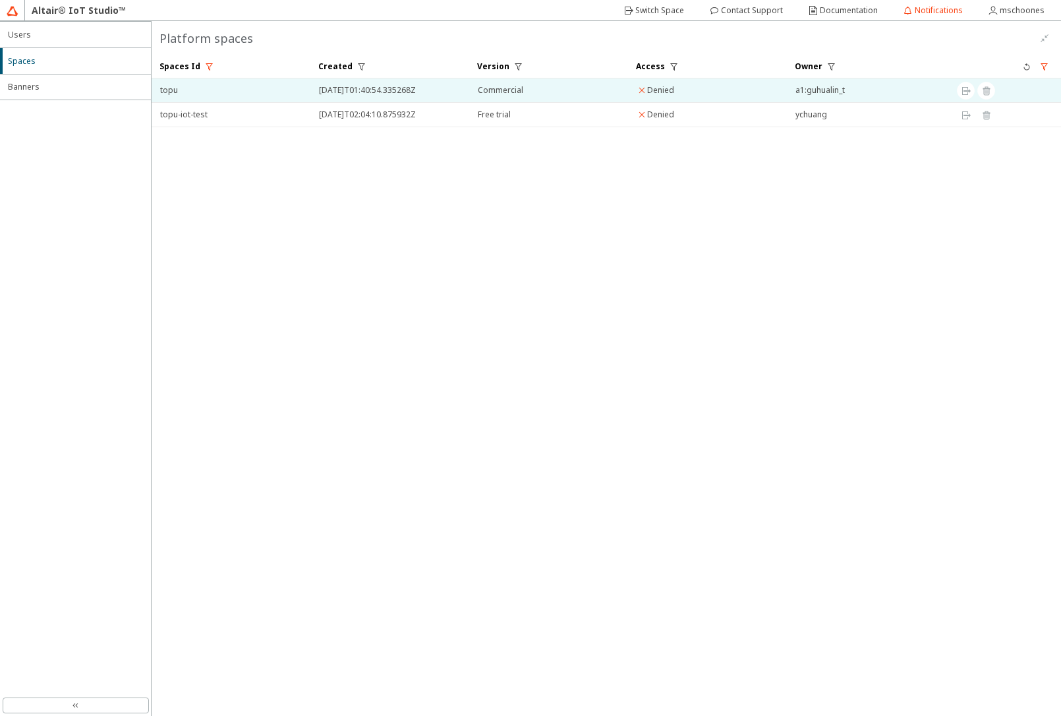
click at [216, 92] on span "topu" at bounding box center [231, 90] width 142 height 24
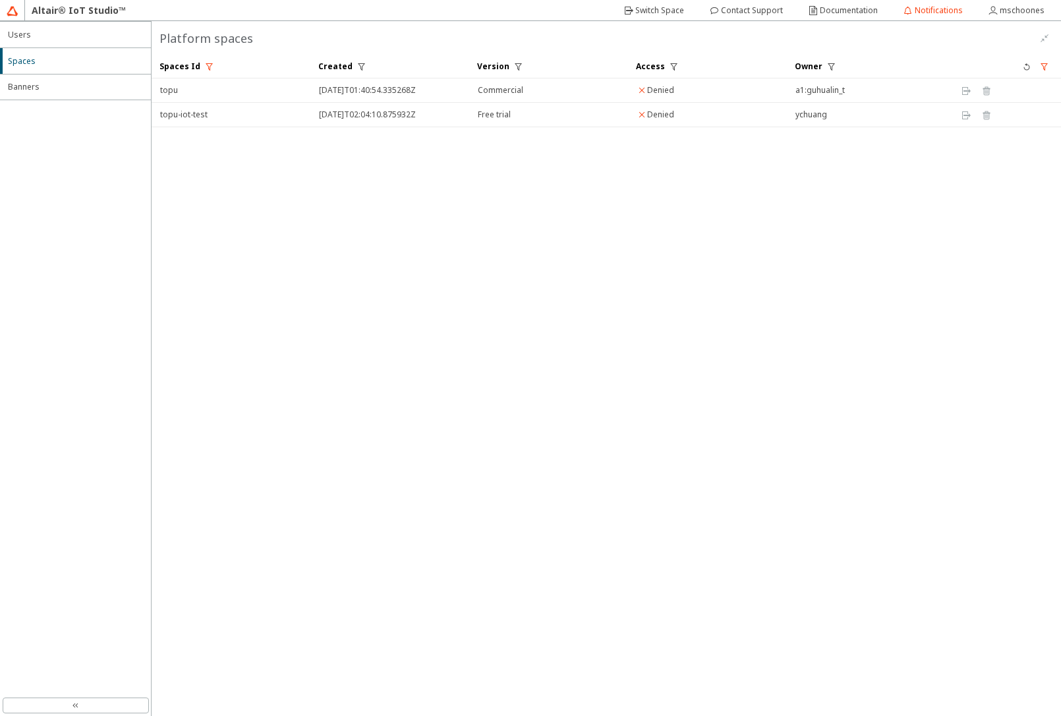
click at [963, 89] on unity-button at bounding box center [966, 91] width 18 height 18
click at [1044, 67] on iron-icon at bounding box center [1044, 66] width 11 height 11
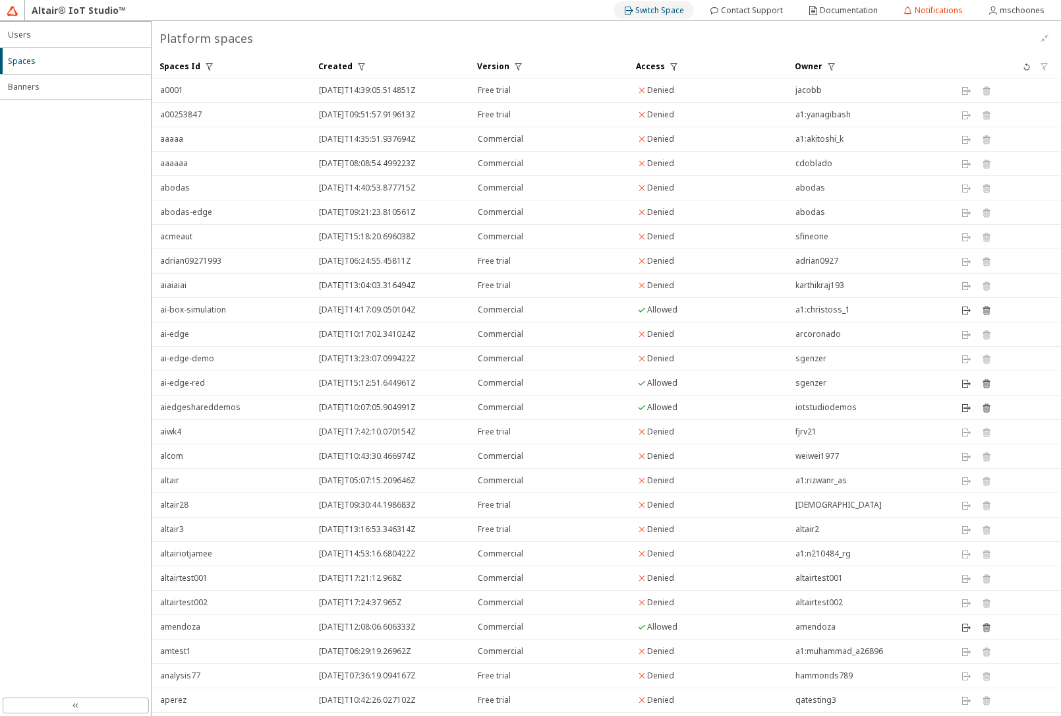
click at [0, 0] on slot "Switch Space" at bounding box center [0, 0] width 0 height 0
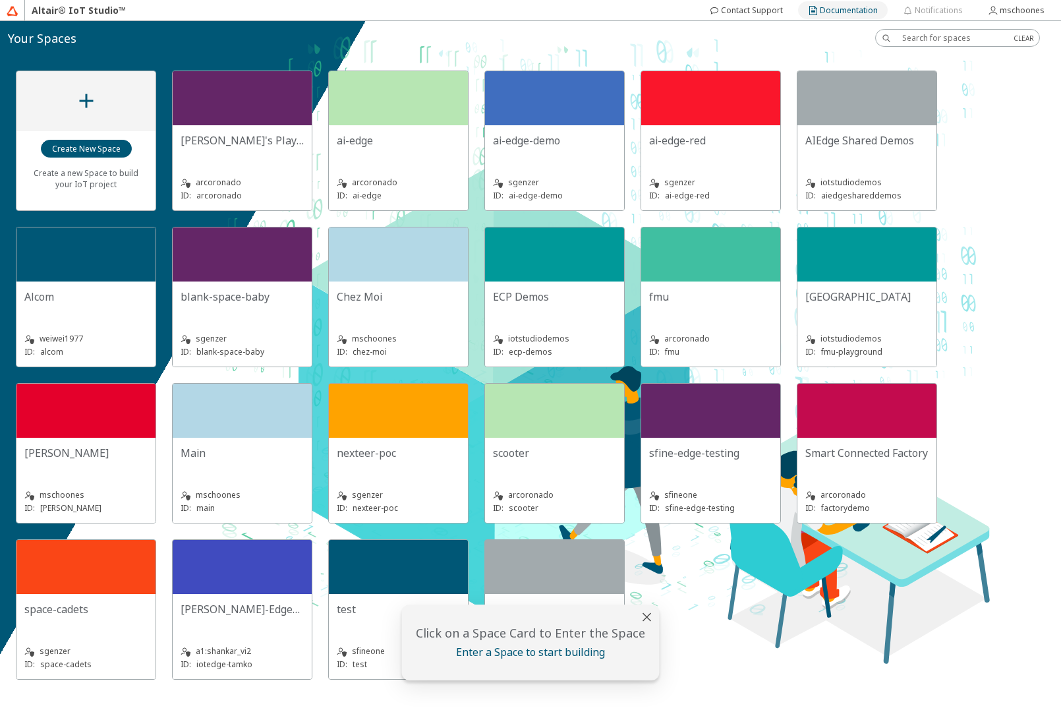
click at [0, 0] on slot "Documentation" at bounding box center [0, 0] width 0 height 0
